Goal: Find contact information: Find contact information

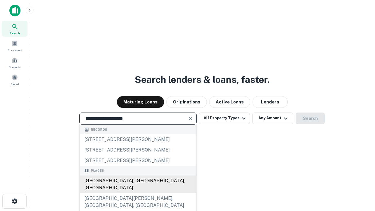
click at [138, 193] on div "Santa Monica, CA, USA" at bounding box center [138, 185] width 117 height 18
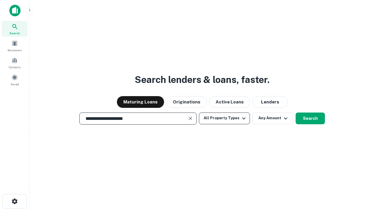
type input "**********"
click at [225, 118] on button "All Property Types" at bounding box center [224, 119] width 51 height 12
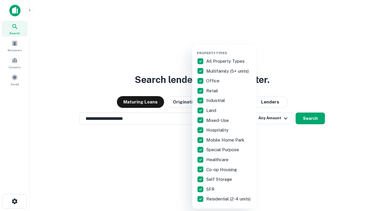
click at [229, 49] on button "button" at bounding box center [229, 49] width 65 height 0
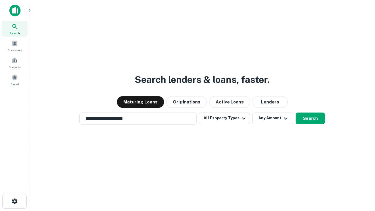
scroll to position [4, 71]
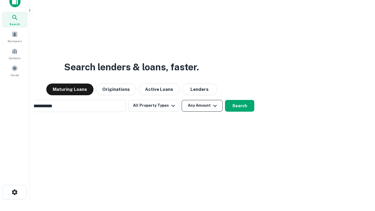
click at [182, 100] on button "Any Amount" at bounding box center [202, 106] width 41 height 12
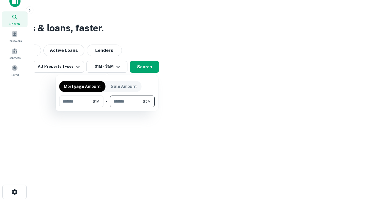
type input "*******"
click at [107, 107] on button "button" at bounding box center [107, 107] width 96 height 0
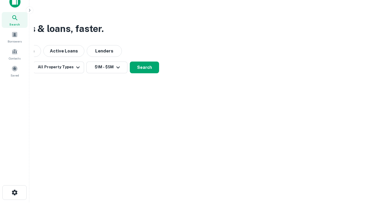
scroll to position [4, 108]
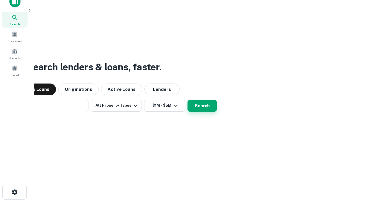
click at [188, 100] on button "Search" at bounding box center [202, 106] width 29 height 12
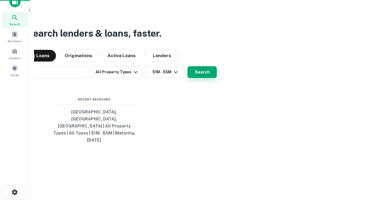
scroll to position [16, 166]
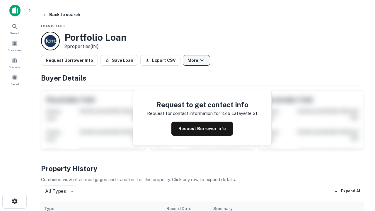
click at [197, 60] on button "More" at bounding box center [196, 60] width 27 height 11
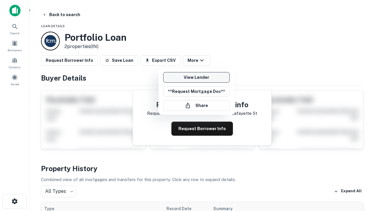
click at [197, 77] on link "View Lender" at bounding box center [196, 77] width 67 height 11
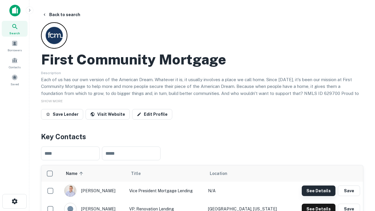
click at [319, 191] on button "See Details" at bounding box center [319, 191] width 34 height 11
click at [14, 202] on icon "button" at bounding box center [14, 201] width 7 height 7
